Goal: Information Seeking & Learning: Learn about a topic

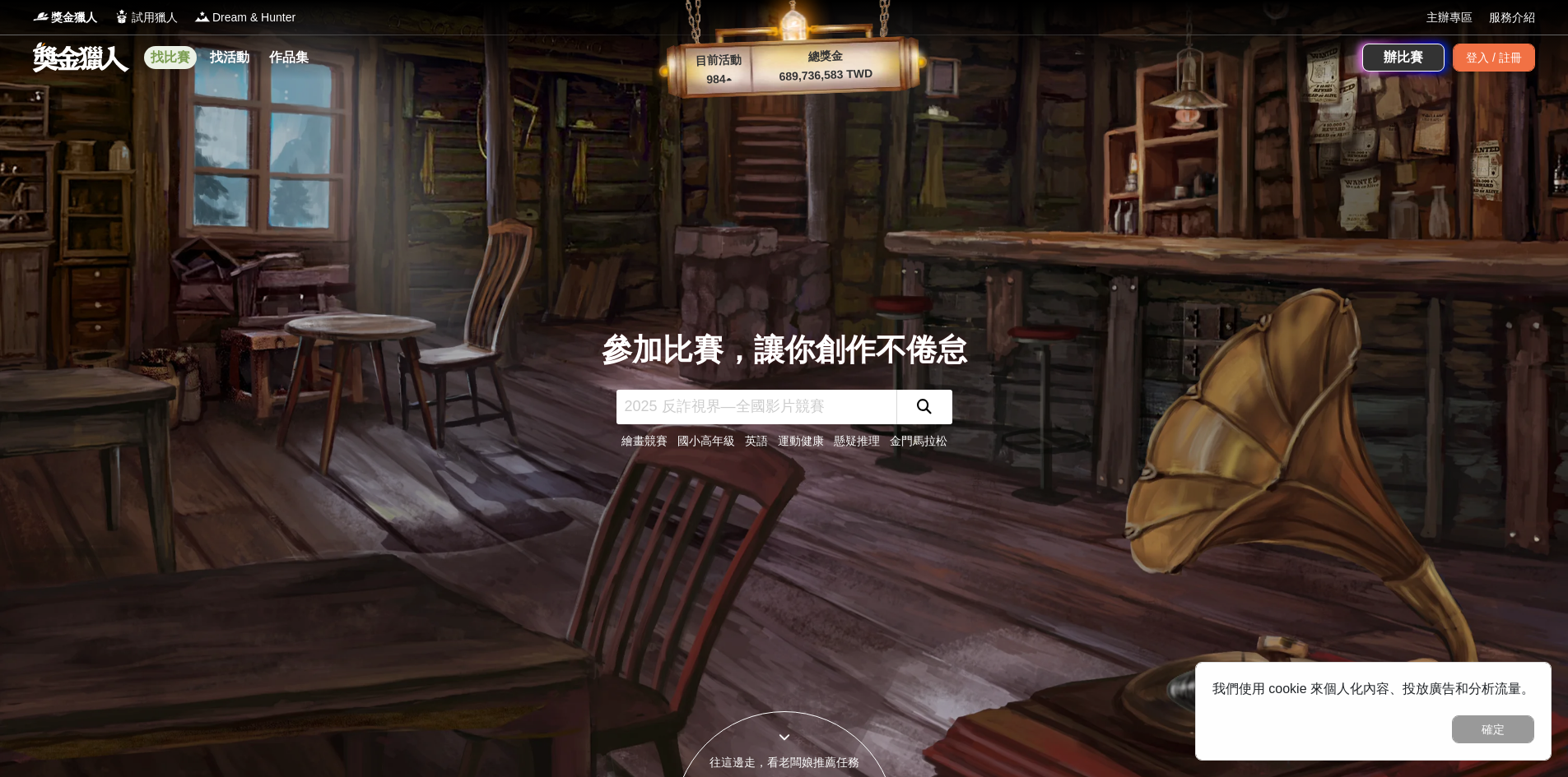
click at [169, 60] on link "找比賽" at bounding box center [170, 58] width 53 height 23
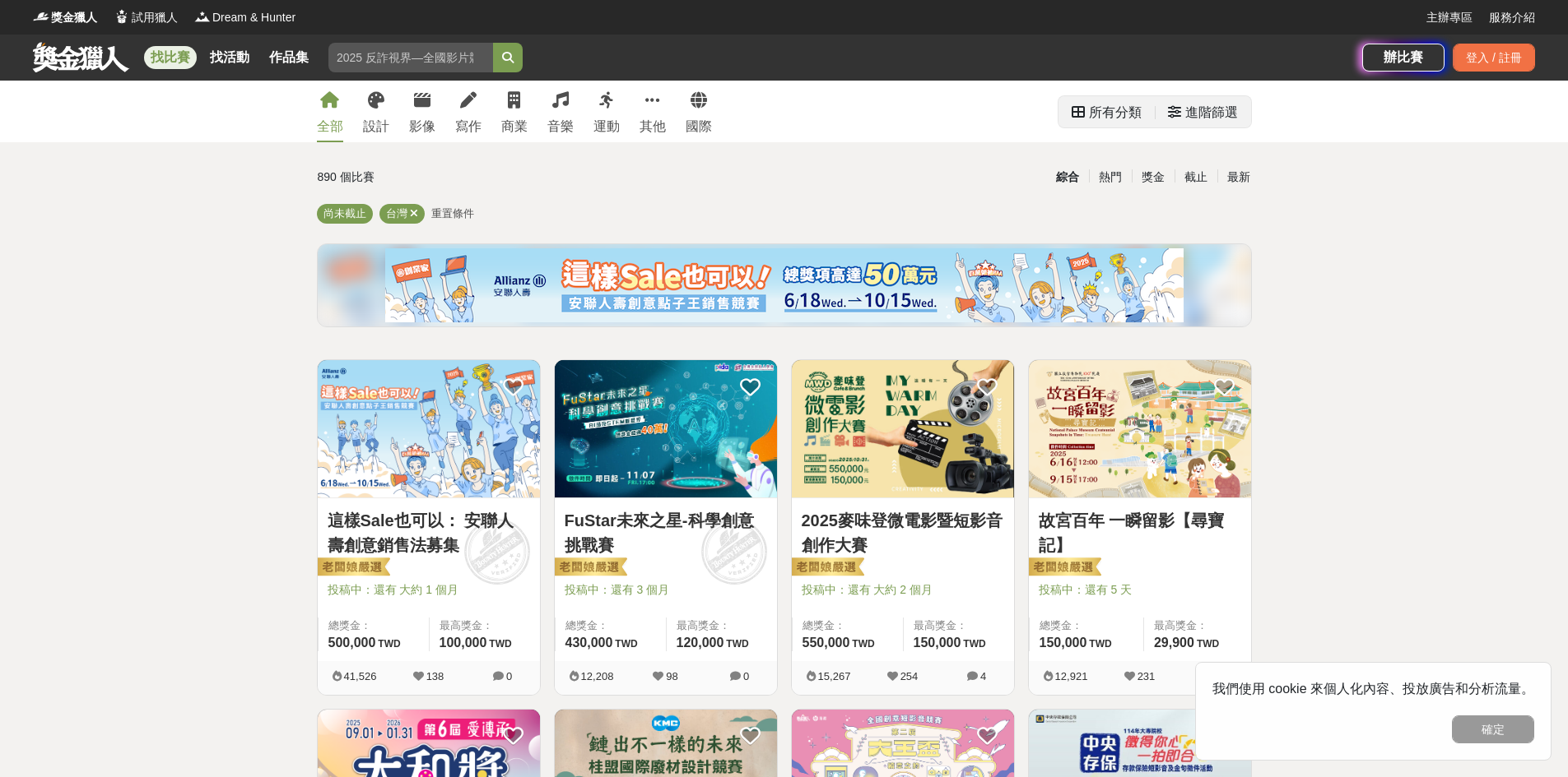
click at [1183, 114] on div "進階篩選" at bounding box center [1203, 112] width 70 height 33
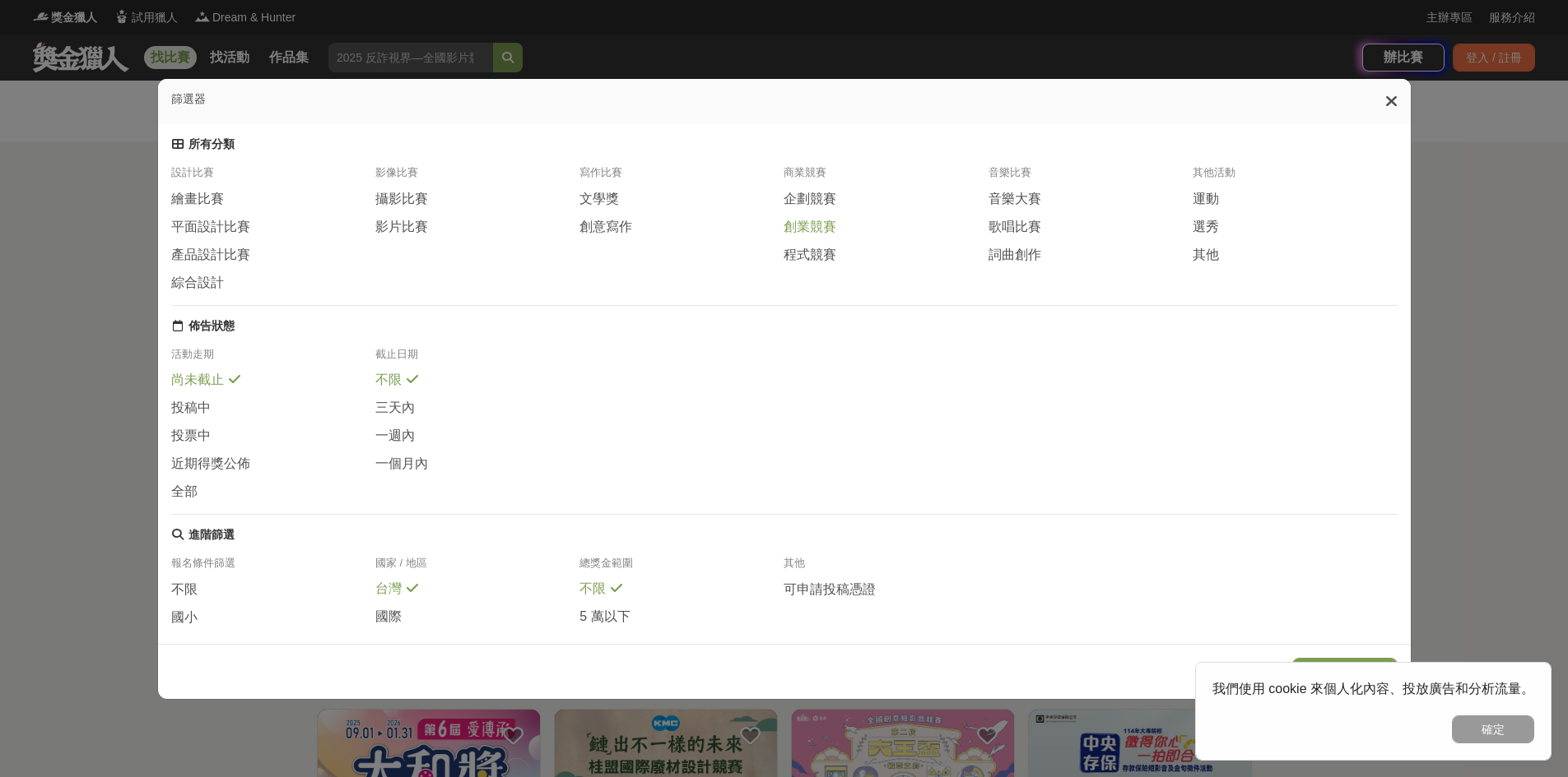
click at [812, 236] on span "創業競賽" at bounding box center [809, 227] width 53 height 18
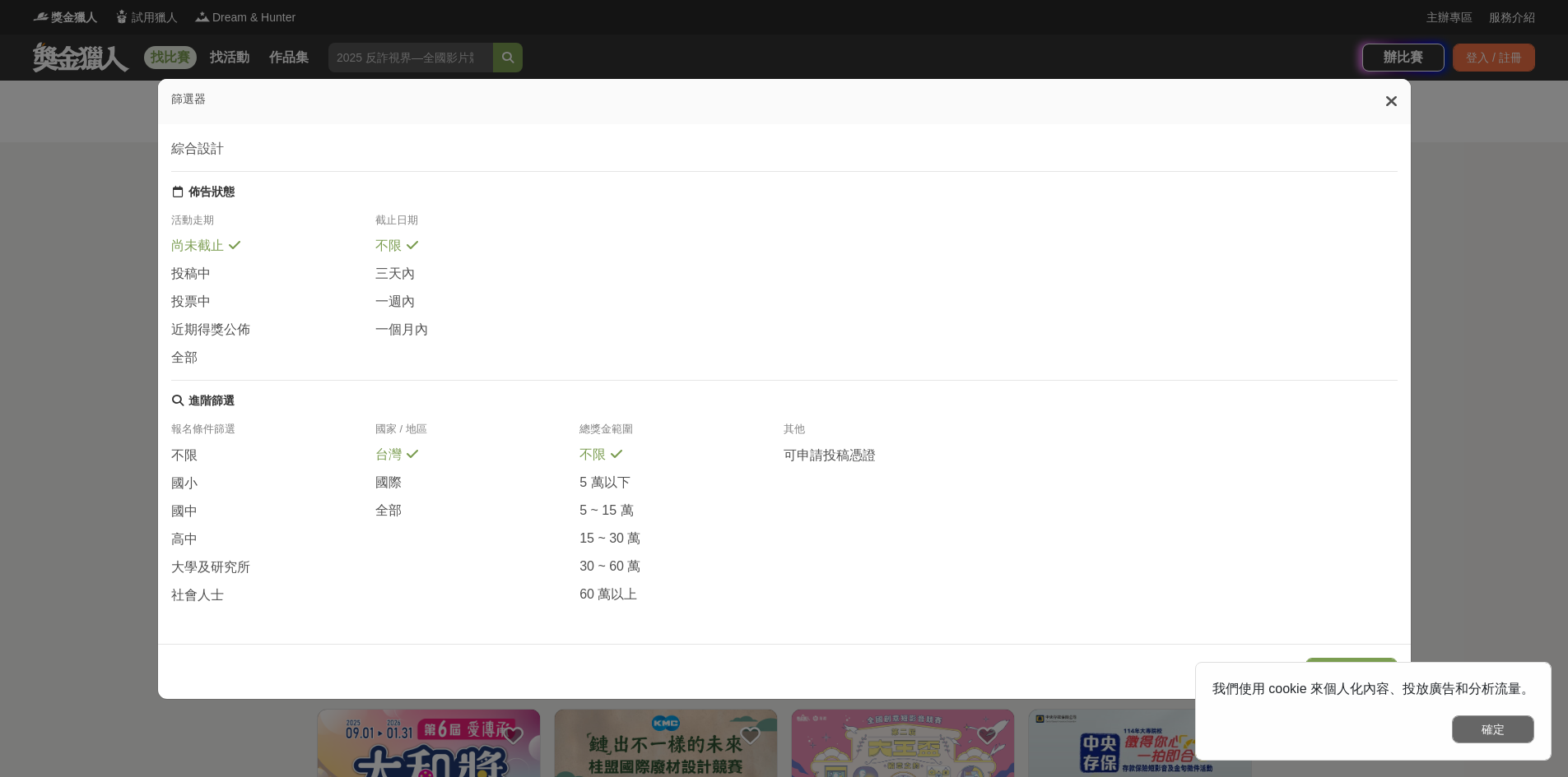
scroll to position [172, 0]
click at [1491, 733] on button "確定" at bounding box center [1493, 730] width 82 height 28
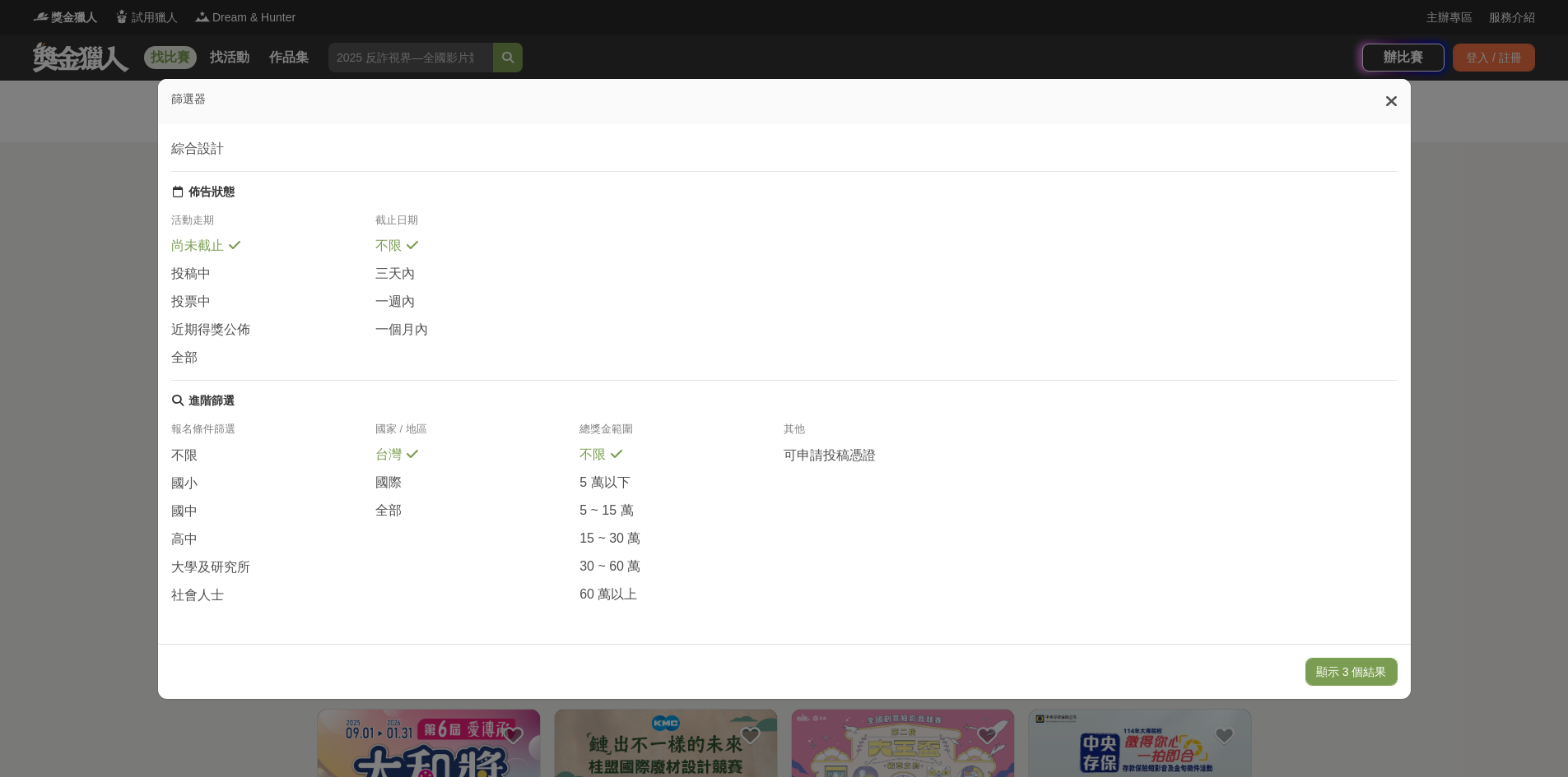
click at [1361, 669] on button "顯示 3 個結果" at bounding box center [1351, 672] width 92 height 28
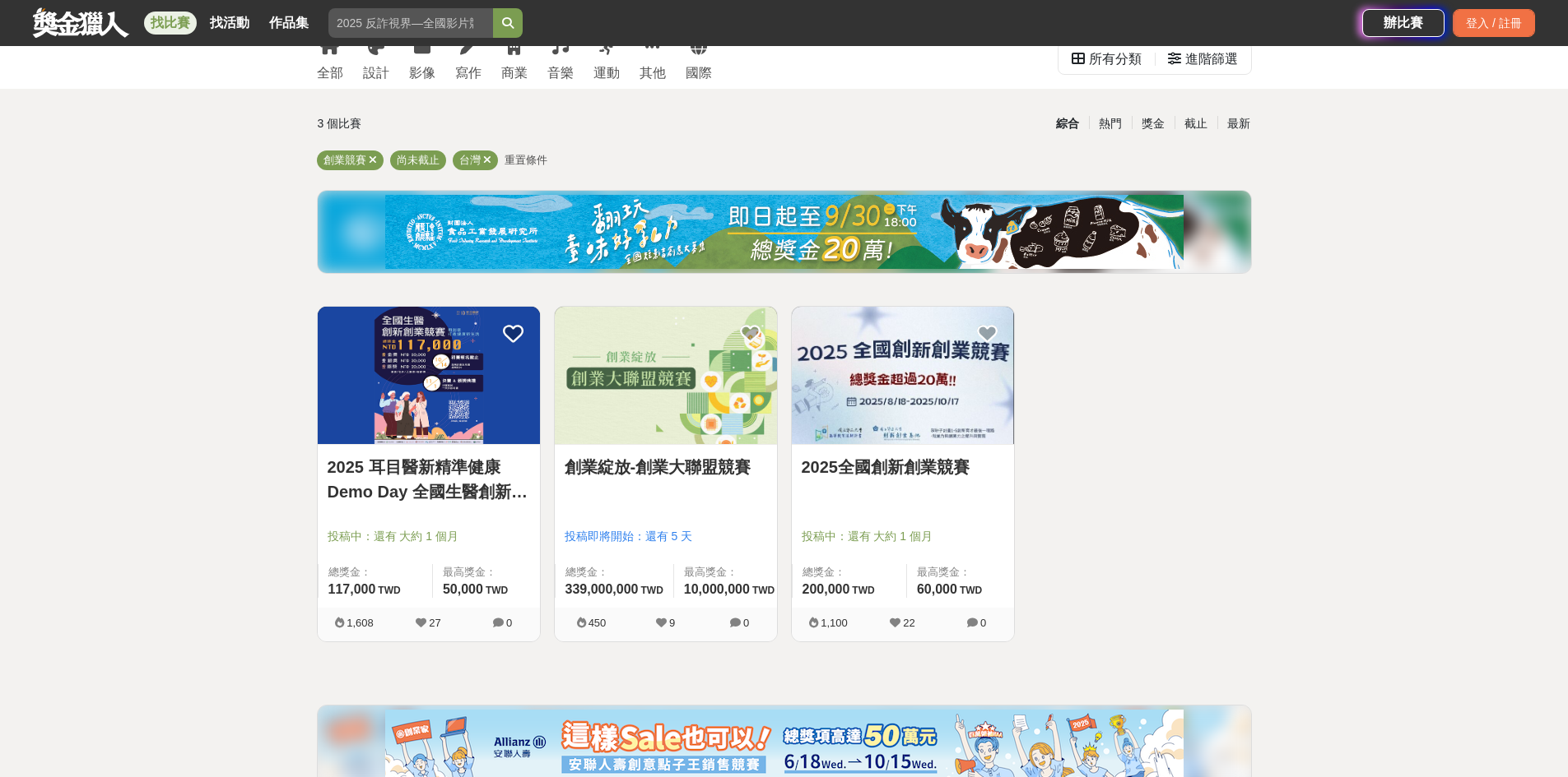
scroll to position [82, 0]
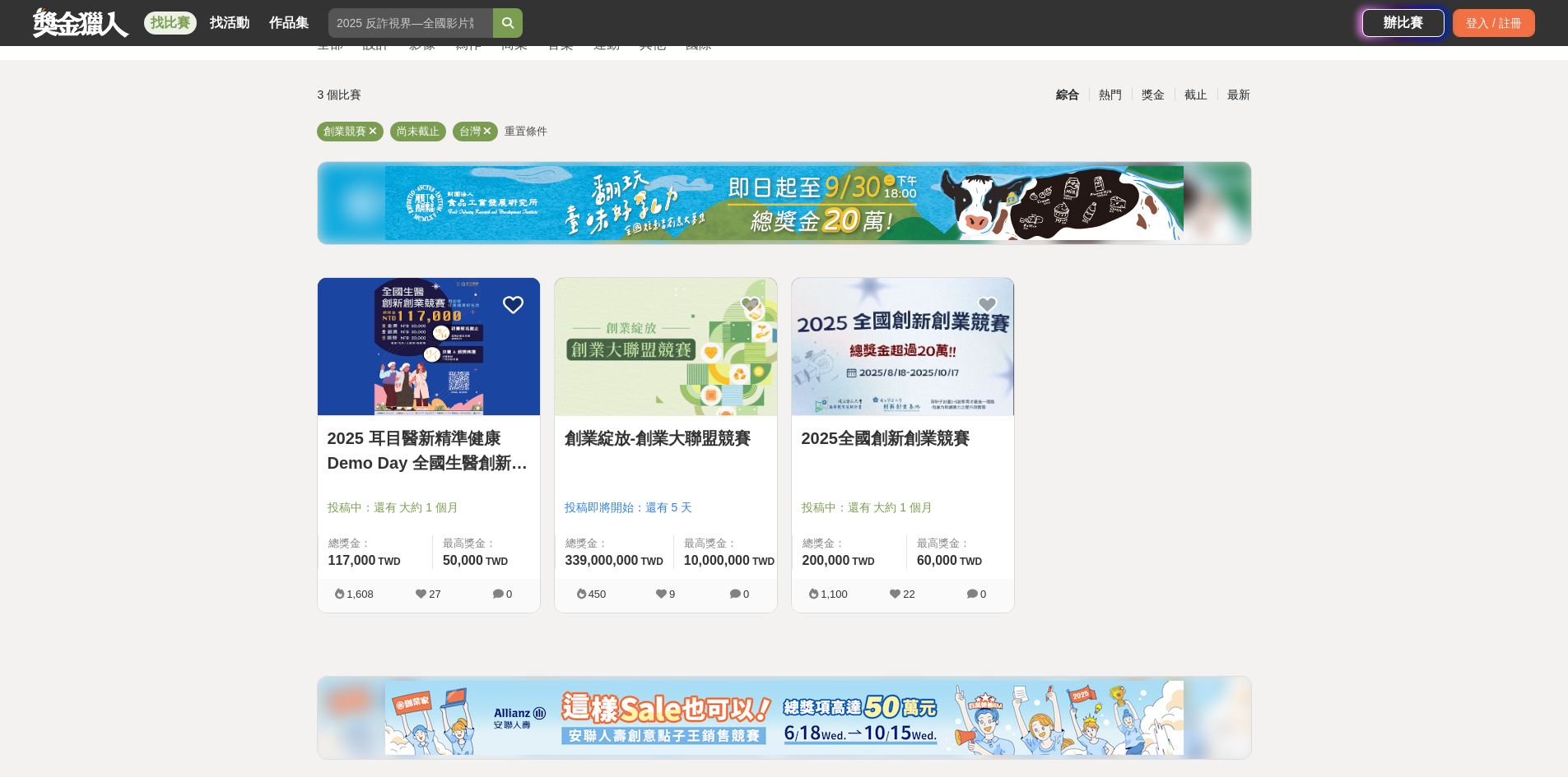
click at [454, 443] on link "2025 耳目醫新精準健康 Demo Day 全國生醫創新創業競賽" at bounding box center [429, 450] width 203 height 49
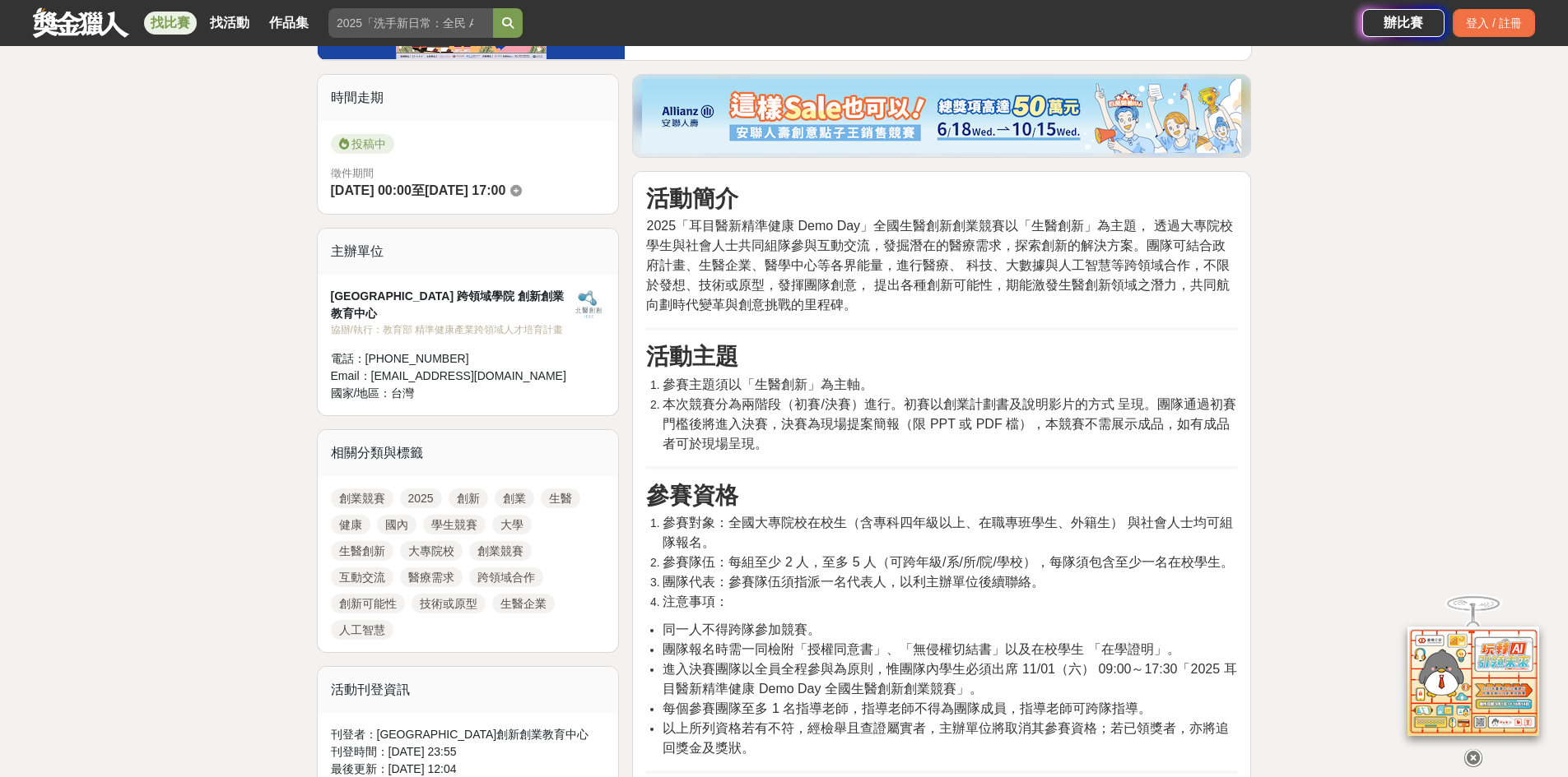
scroll to position [411, 0]
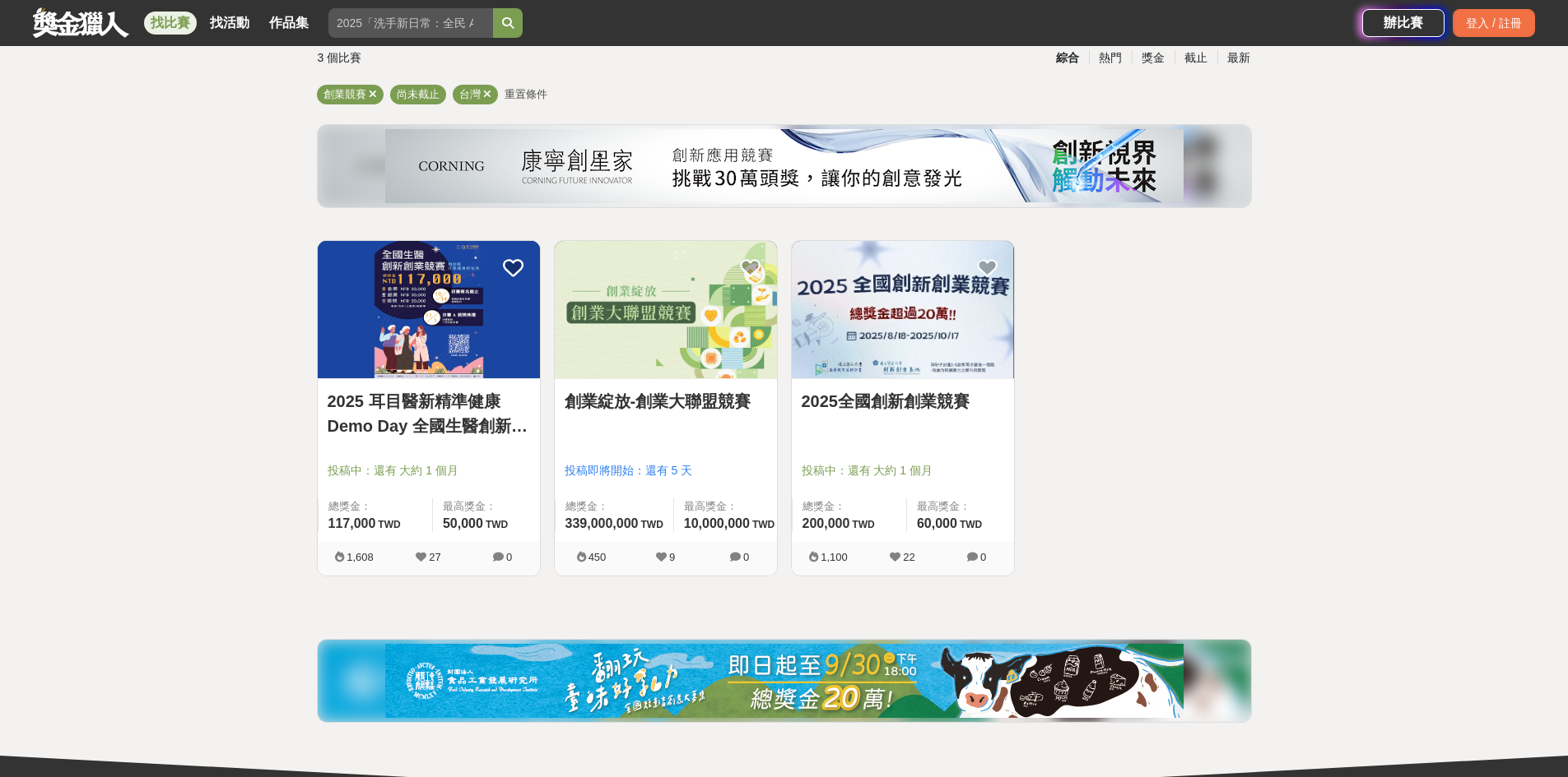
scroll to position [82, 0]
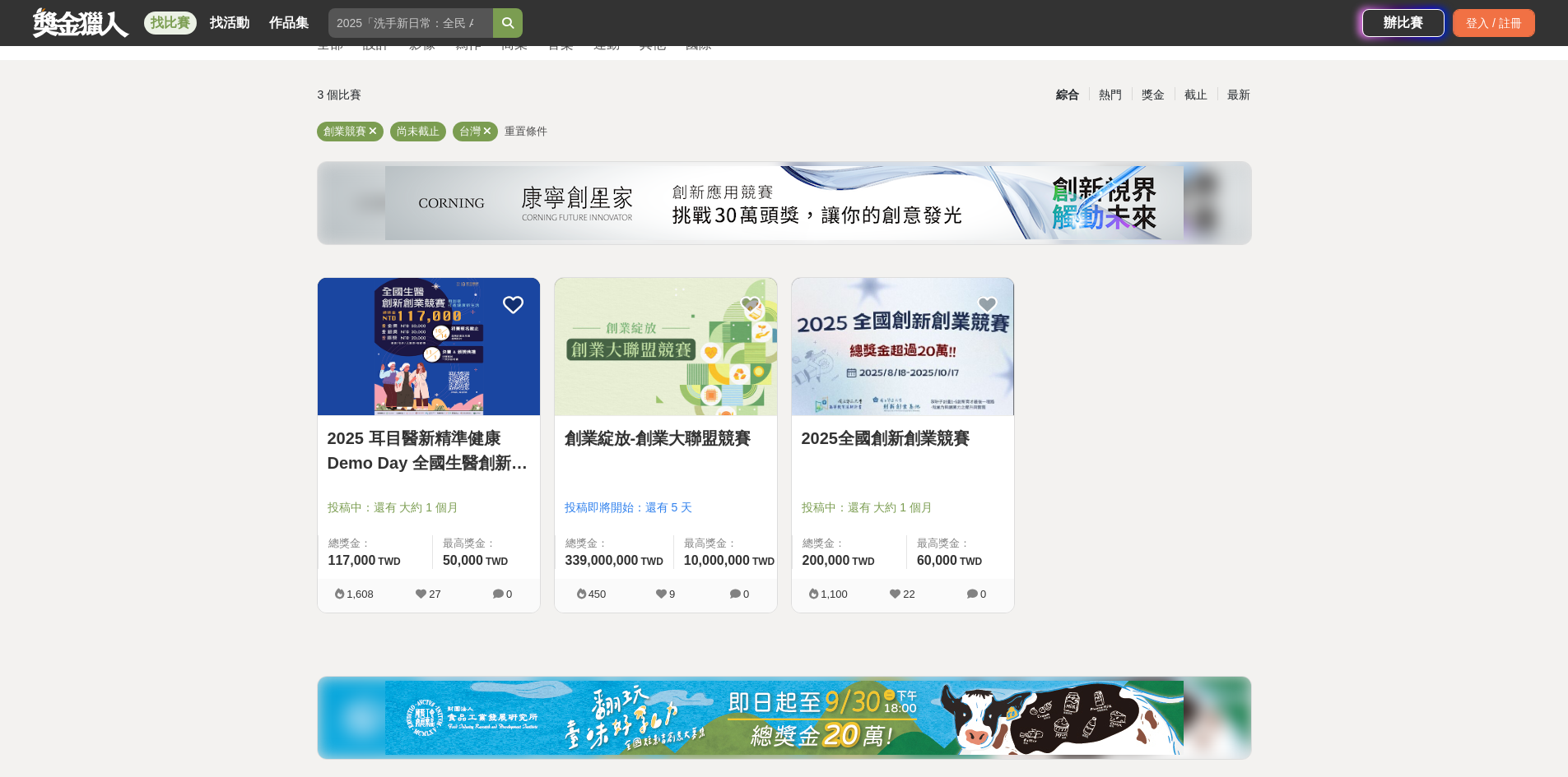
click at [636, 357] on img at bounding box center [665, 347] width 222 height 138
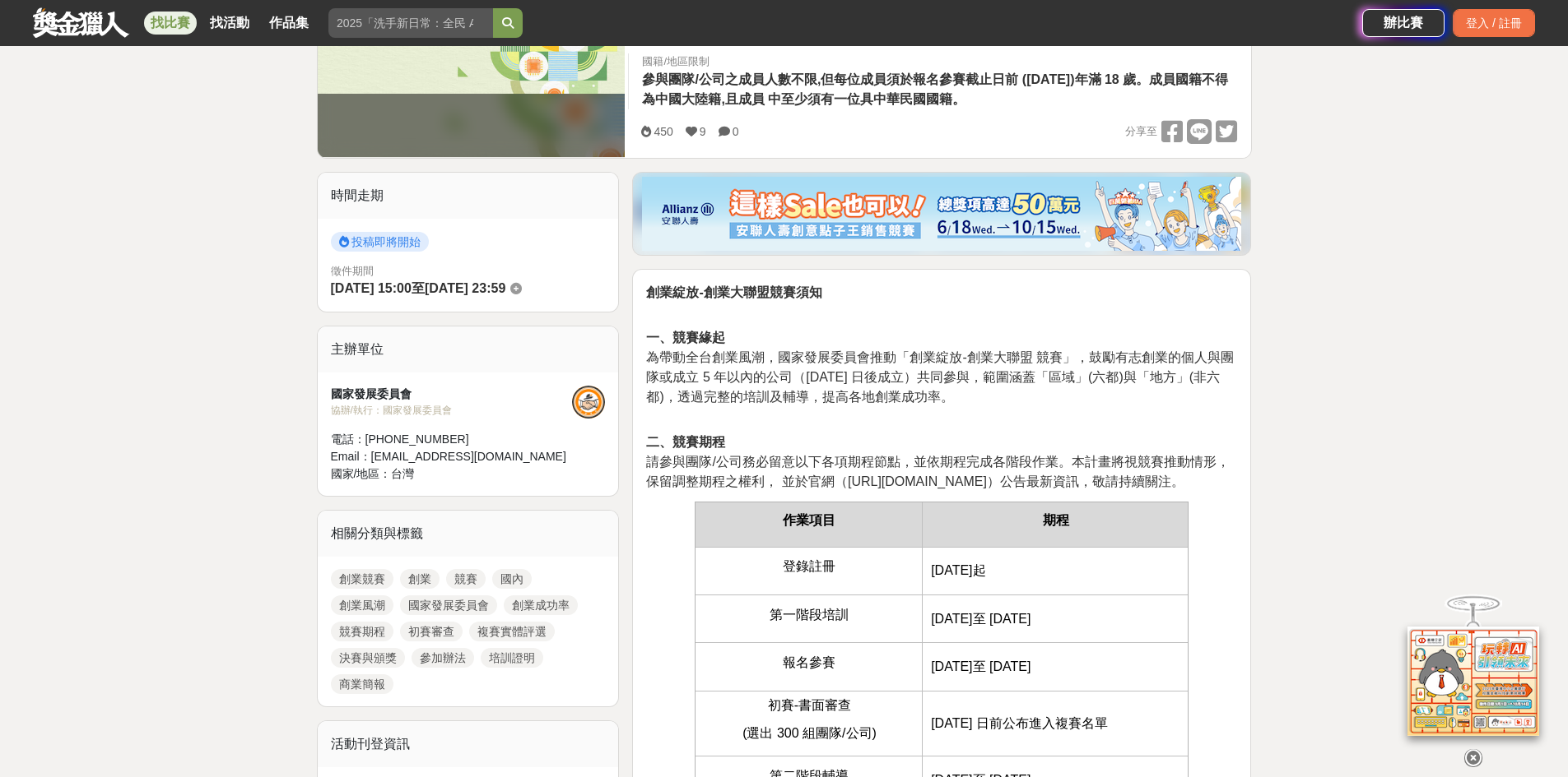
scroll to position [494, 0]
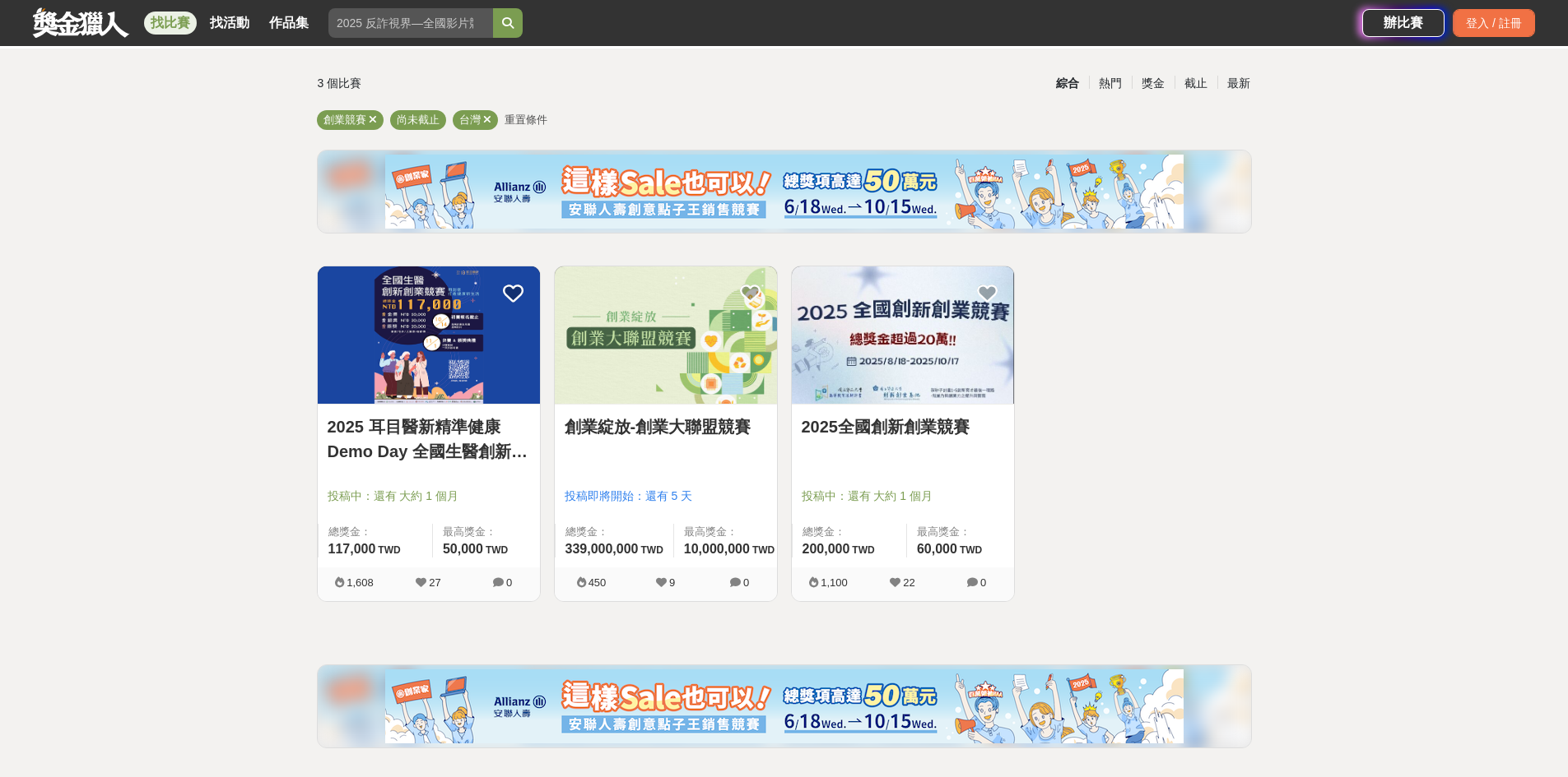
scroll to position [82, 0]
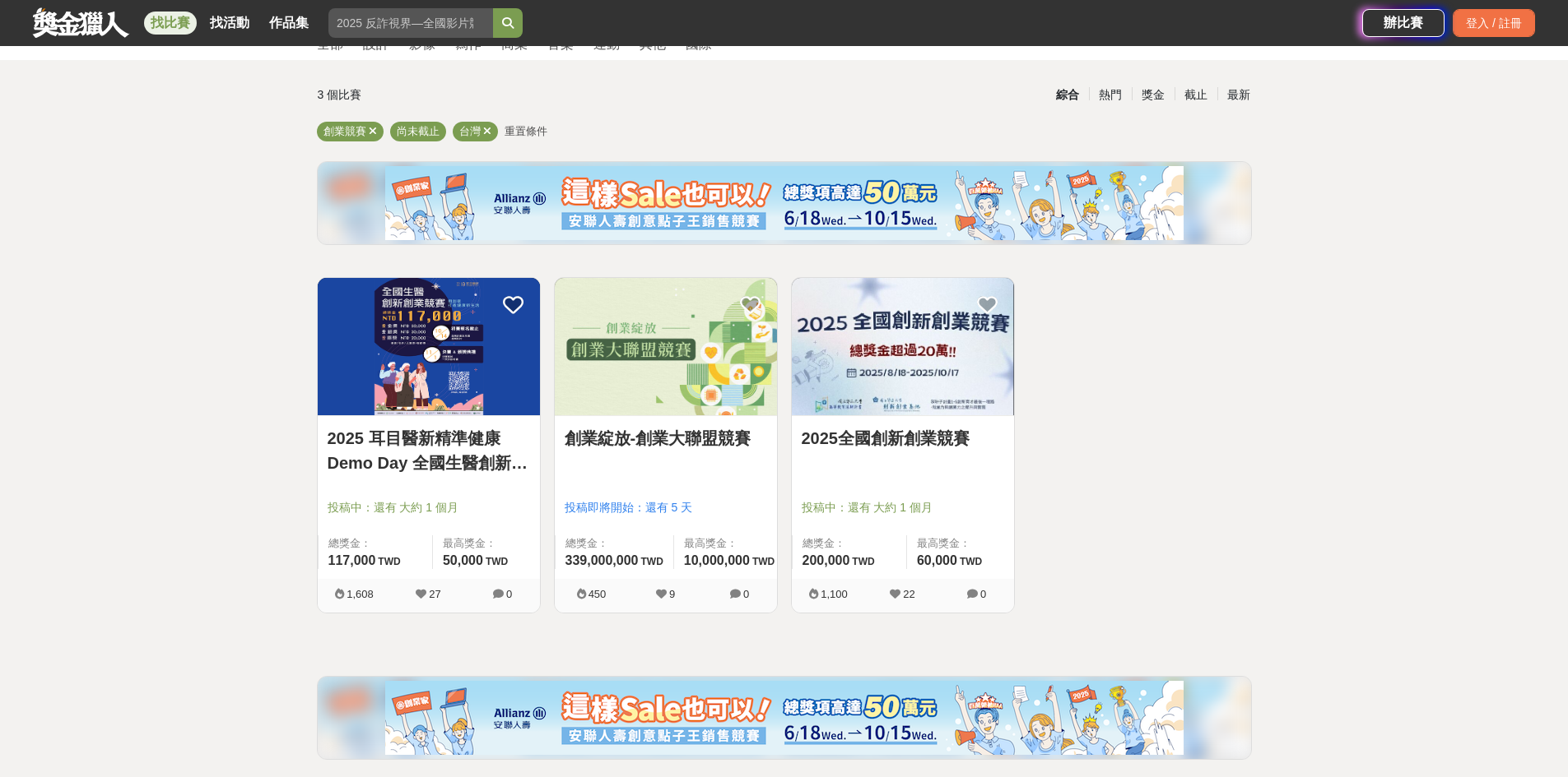
click at [916, 333] on img at bounding box center [902, 347] width 222 height 138
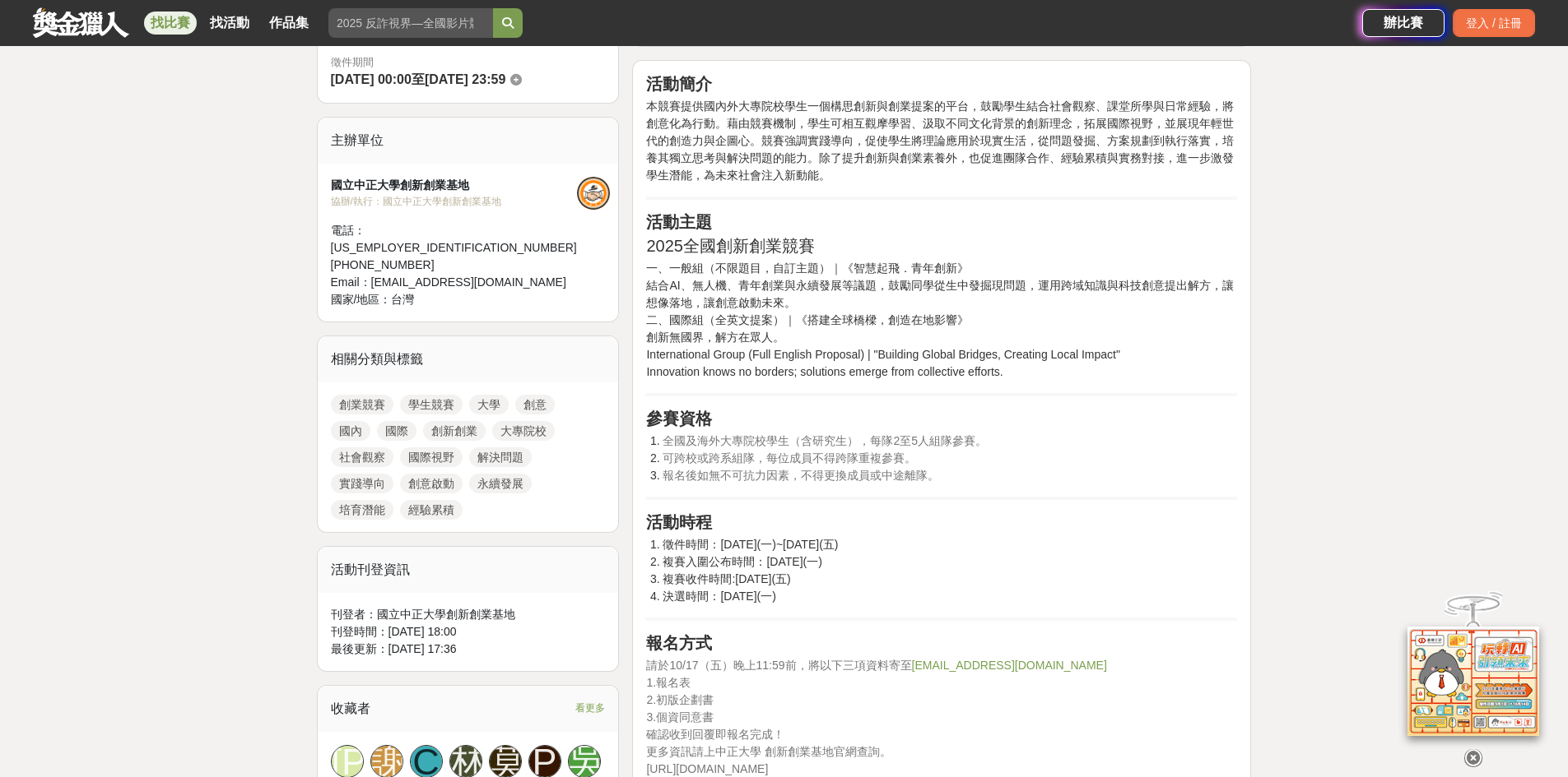
scroll to position [82, 0]
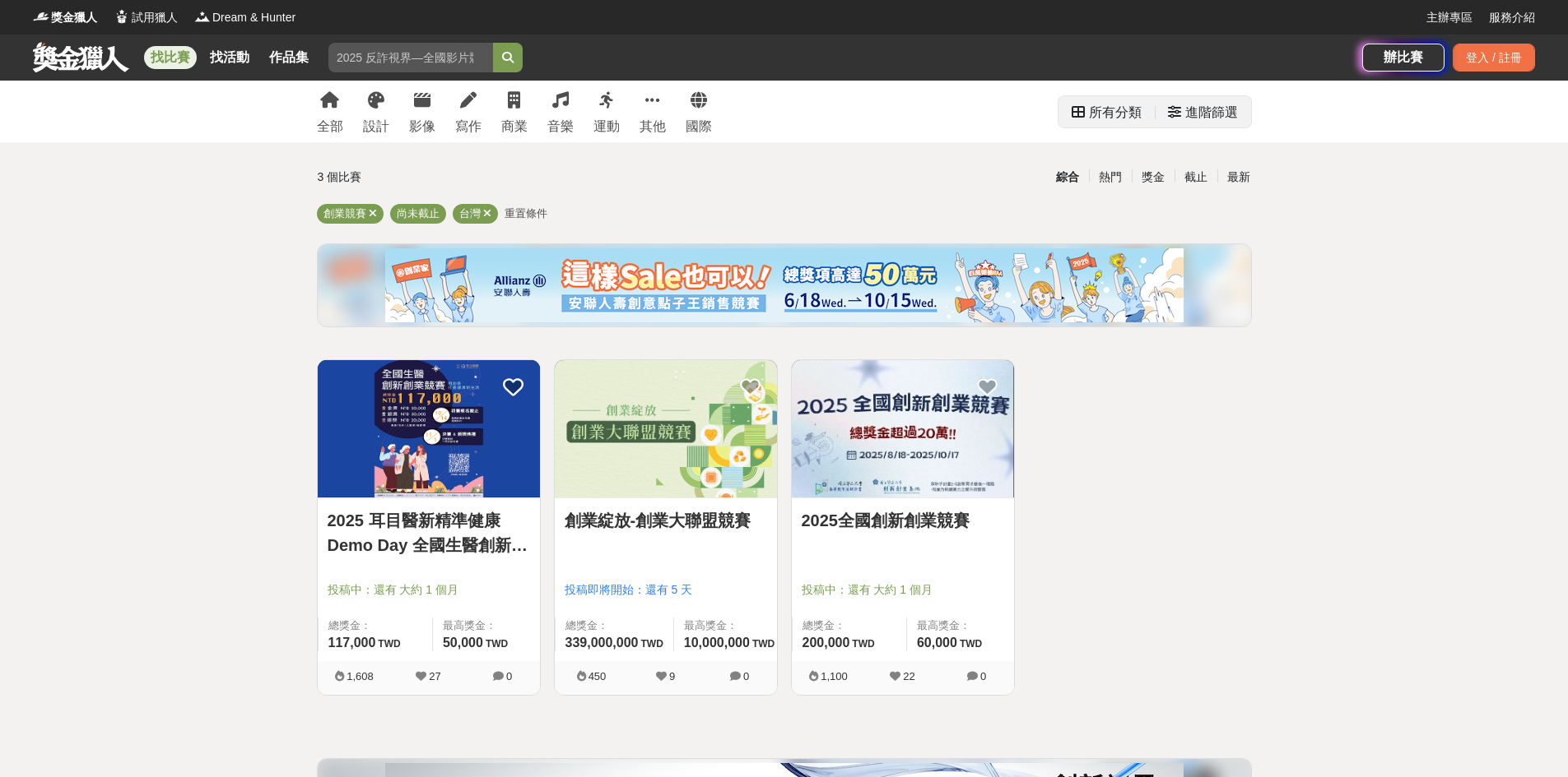
click at [1112, 108] on div "所有分類" at bounding box center [1115, 112] width 53 height 33
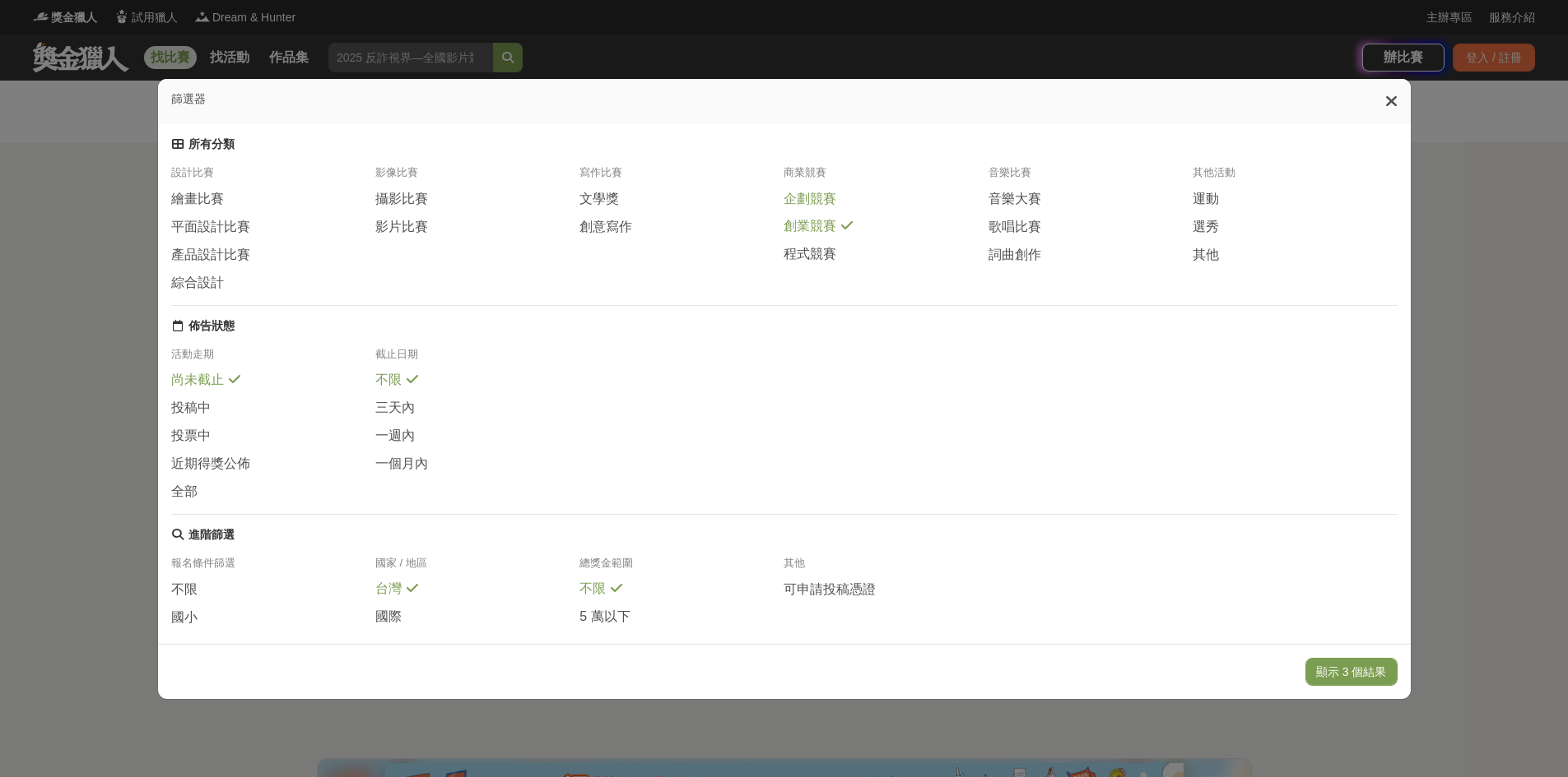
click at [810, 208] on span "企劃競賽" at bounding box center [809, 199] width 53 height 18
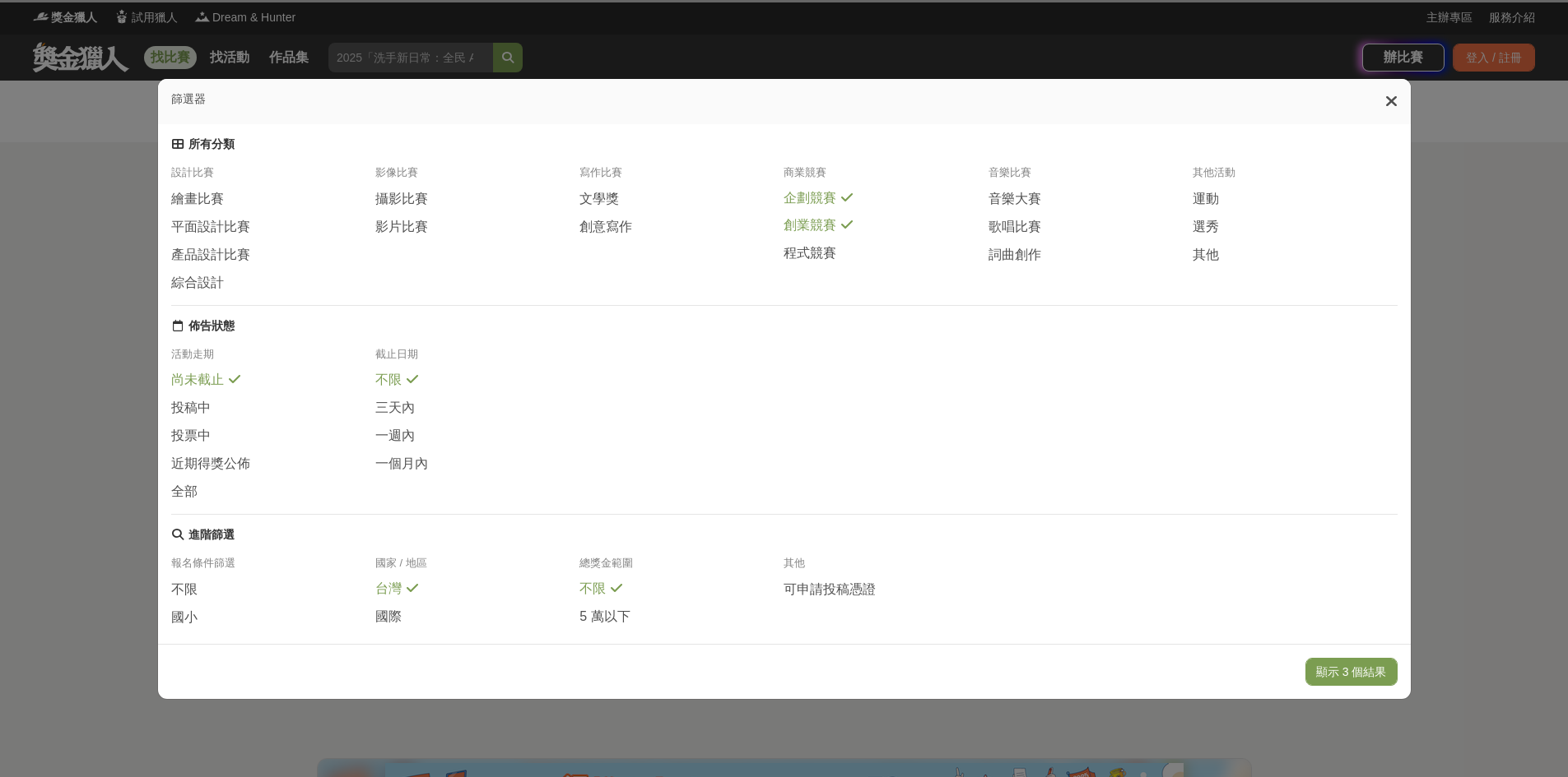
click at [825, 231] on span "創業競賽" at bounding box center [809, 226] width 53 height 18
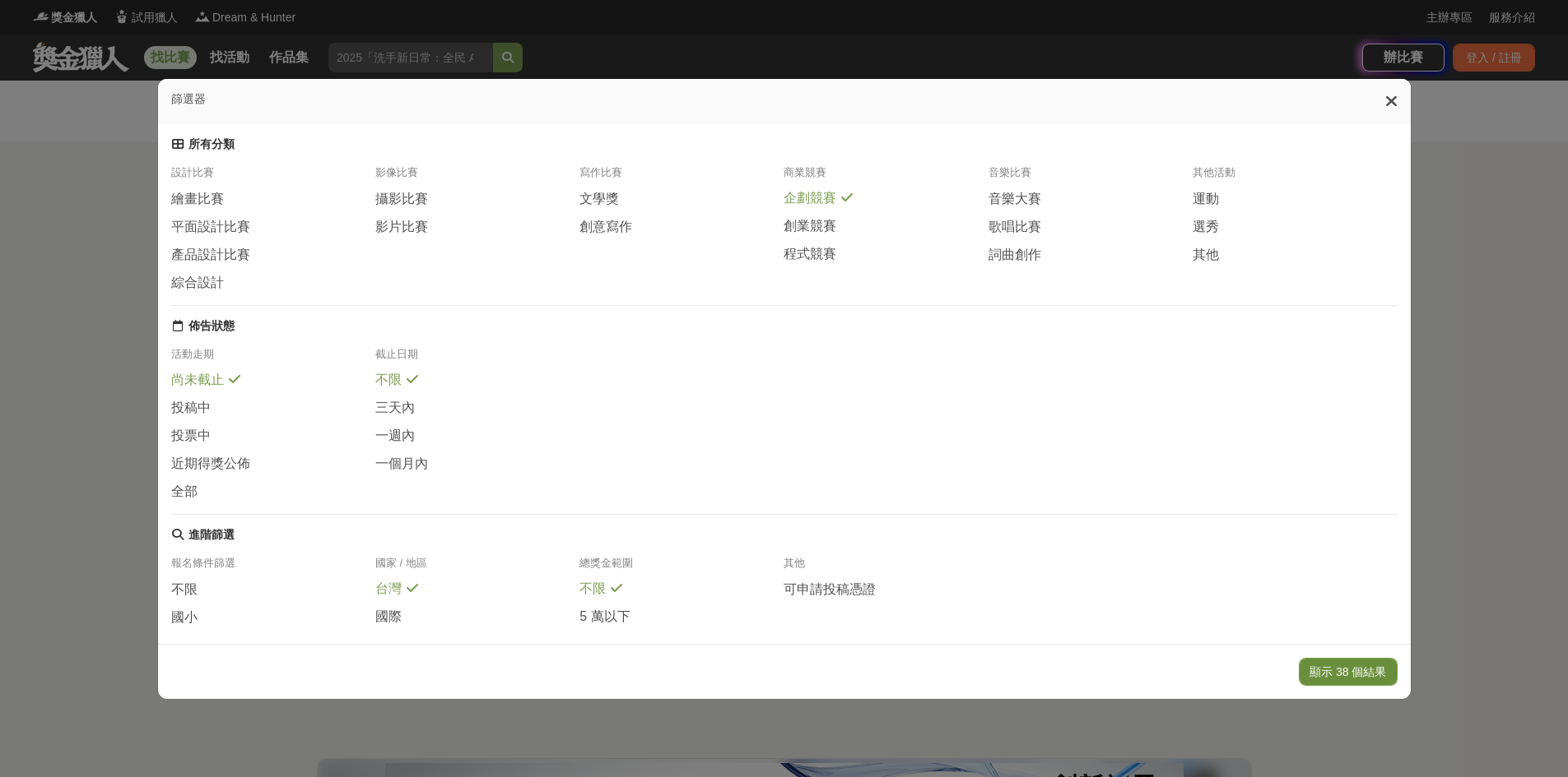
click at [1369, 671] on button "顯示 38 個結果" at bounding box center [1347, 672] width 98 height 28
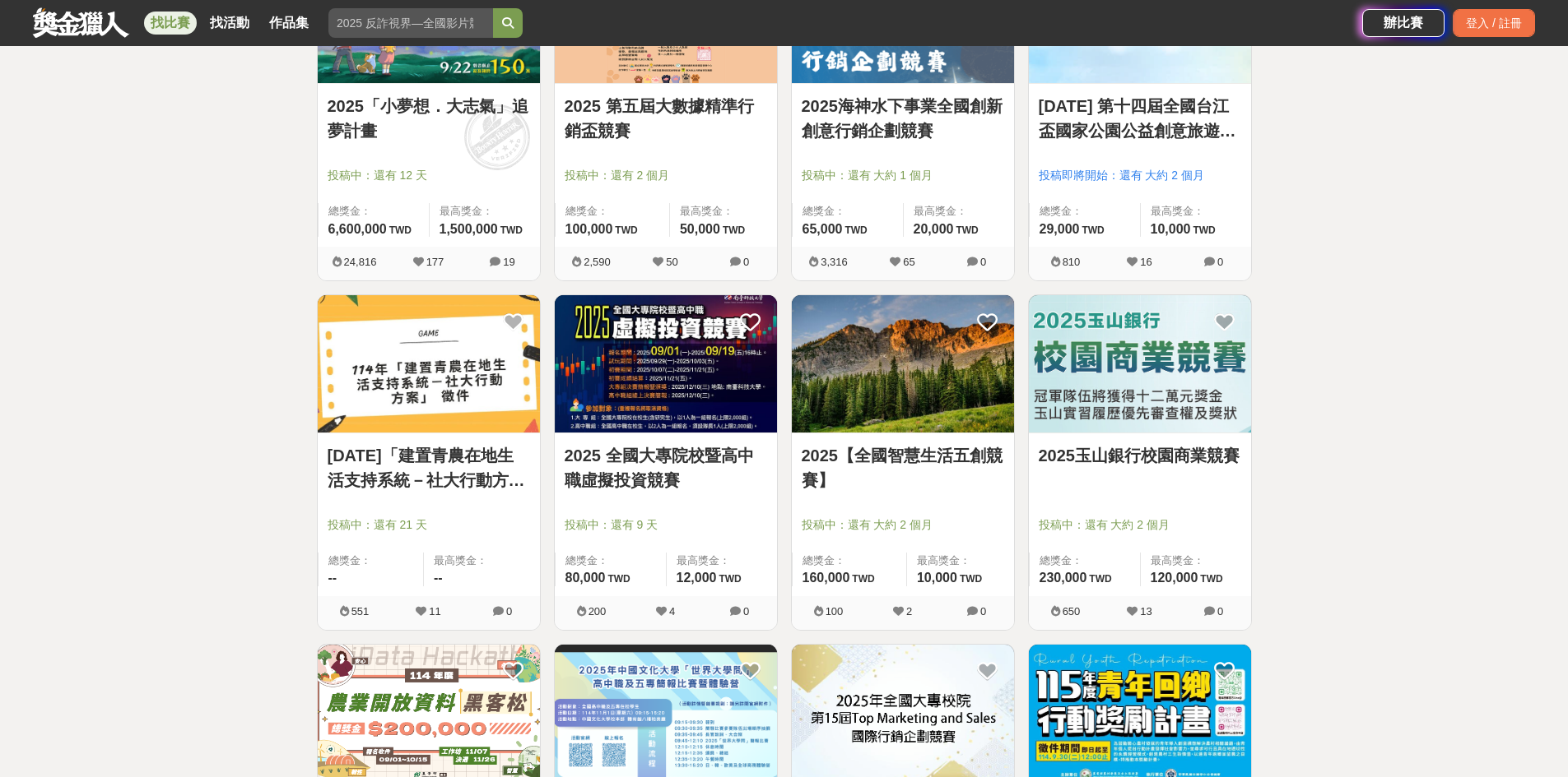
scroll to position [904, 0]
